Goal: Task Accomplishment & Management: Use online tool/utility

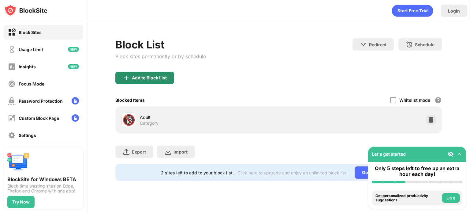
click at [159, 82] on div "Add to Block List" at bounding box center [144, 78] width 59 height 12
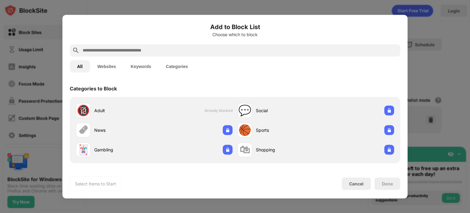
click at [125, 50] on input "text" at bounding box center [240, 49] width 316 height 7
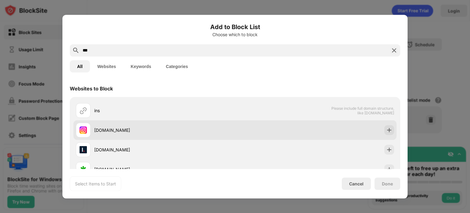
type input "***"
click at [149, 129] on div "instagram.com" at bounding box center [164, 130] width 141 height 6
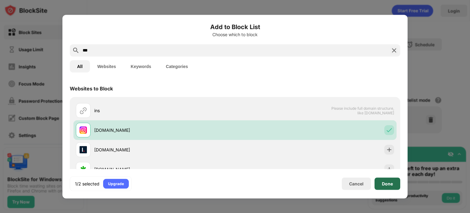
click at [383, 181] on div "Done" at bounding box center [387, 183] width 11 height 5
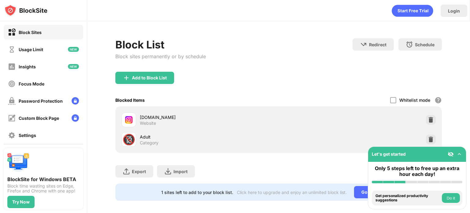
click at [165, 65] on div "Block List Block sites permanently or by schedule" at bounding box center [160, 54] width 91 height 33
click at [159, 72] on div "Block List Block sites permanently or by schedule Redirect Choose a site to be …" at bounding box center [278, 119] width 326 height 162
click at [157, 74] on div "Add to Block List" at bounding box center [144, 78] width 59 height 12
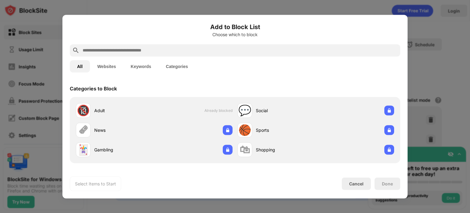
click at [158, 49] on input "text" at bounding box center [240, 49] width 316 height 7
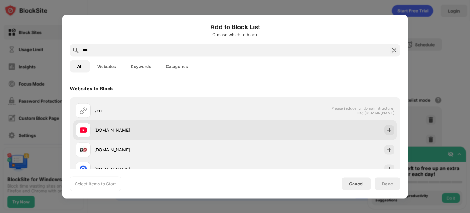
type input "***"
click at [130, 129] on div "youtube.com" at bounding box center [164, 130] width 141 height 6
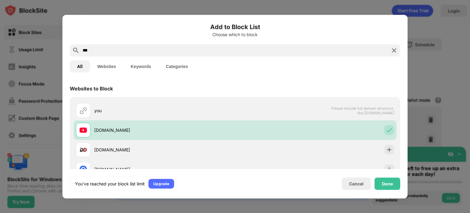
click at [387, 179] on div "Done" at bounding box center [387, 183] width 26 height 12
